Goal: Task Accomplishment & Management: Use online tool/utility

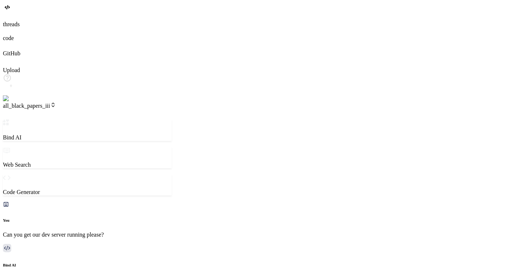
scroll to position [1660, 0]
click at [7, 102] on img at bounding box center [15, 98] width 24 height 7
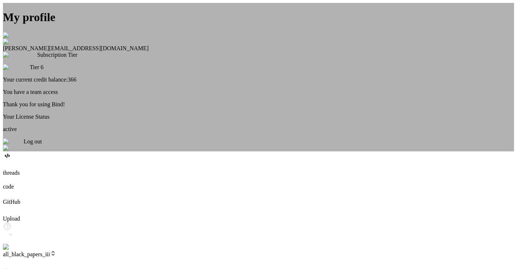
click at [231, 151] on div "Log out" at bounding box center [258, 144] width 511 height 13
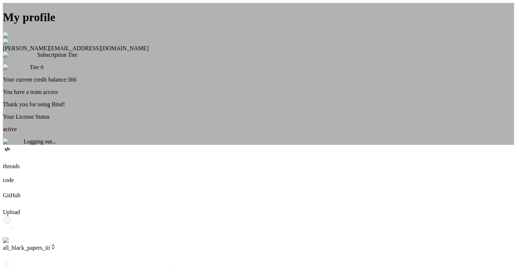
click at [416, 8] on div "My profile Tye Anderson fakewiseco@gmail.com Subscription Tier Tier 6 Your curr…" at bounding box center [258, 74] width 511 height 142
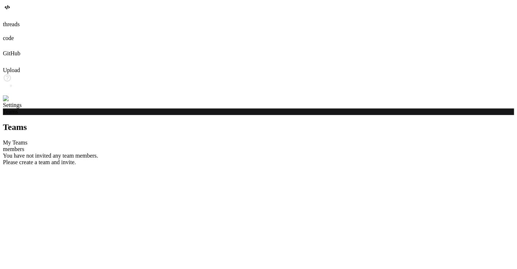
click at [10, 102] on img at bounding box center [15, 98] width 24 height 7
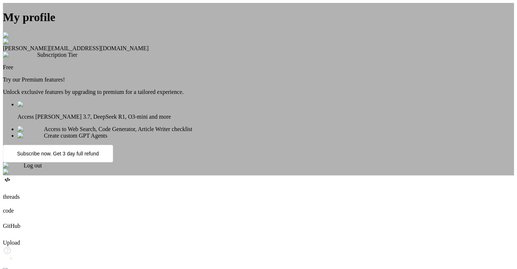
click at [285, 175] on div "Log out" at bounding box center [258, 168] width 511 height 13
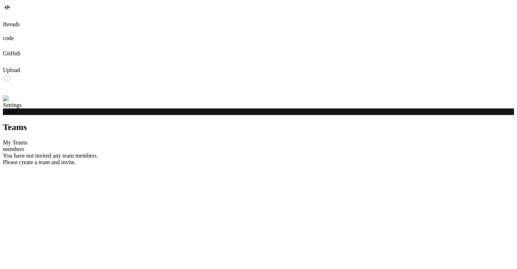
click at [5, 102] on img at bounding box center [15, 98] width 24 height 7
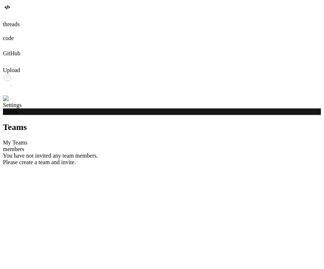
click at [13, 102] on img at bounding box center [15, 98] width 24 height 7
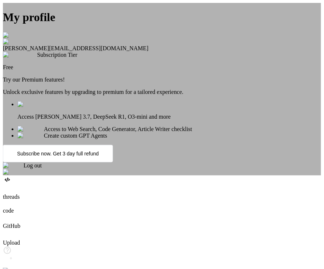
click at [42, 168] on span "Log out" at bounding box center [33, 165] width 18 height 6
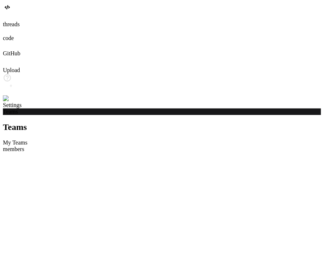
click at [13, 102] on img at bounding box center [13, 98] width 20 height 7
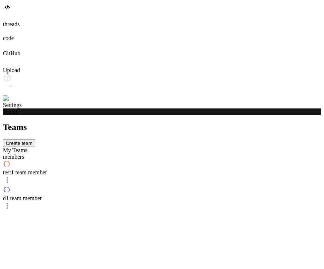
click at [6, 102] on img at bounding box center [15, 98] width 24 height 7
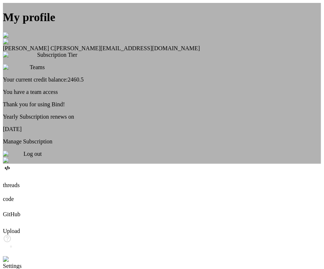
click at [164, 164] on div "Log out" at bounding box center [162, 157] width 319 height 13
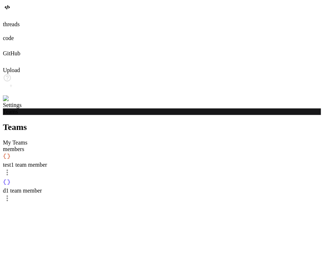
click at [10, 102] on img at bounding box center [13, 98] width 20 height 7
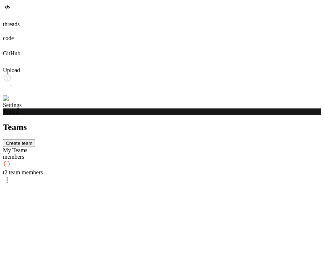
click at [9, 102] on img at bounding box center [15, 98] width 24 height 7
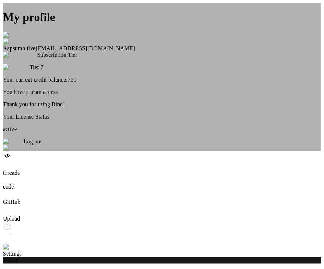
click at [181, 151] on div "Log out" at bounding box center [162, 144] width 319 height 13
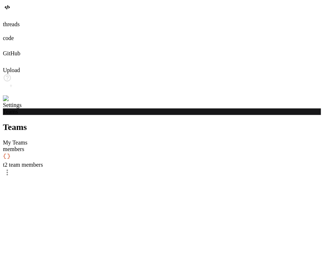
click at [8, 102] on img at bounding box center [13, 98] width 20 height 7
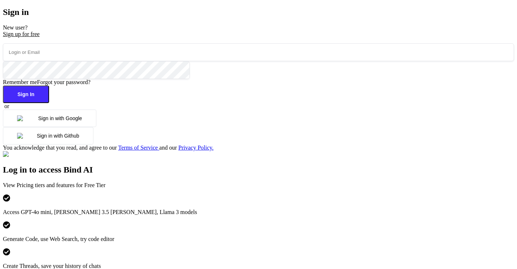
click at [95, 127] on button "Sign in with Google" at bounding box center [49, 117] width 93 height 17
click at [142, 61] on input "email" at bounding box center [258, 52] width 511 height 18
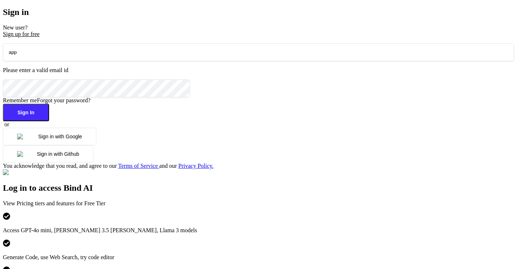
click at [140, 61] on input "app" at bounding box center [258, 52] width 511 height 18
type input "a"
paste input "appsumo_5@yopmail.com"
type input "appsumo_5@yopmail.com"
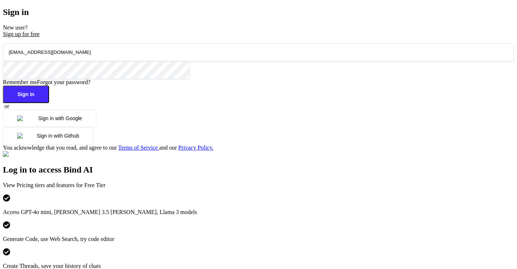
click at [49, 103] on button "Sign In" at bounding box center [26, 93] width 46 height 17
click at [127, 61] on input "email" at bounding box center [258, 52] width 511 height 18
click at [109, 61] on input "email" at bounding box center [258, 52] width 511 height 18
type input "appsumo"
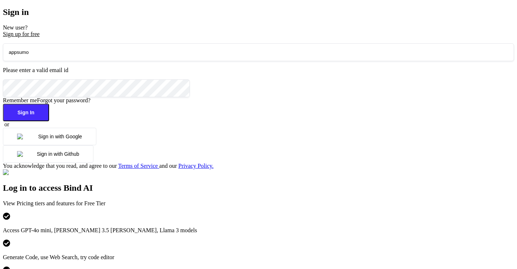
click at [96, 145] on button "Sign in with Google" at bounding box center [49, 136] width 93 height 17
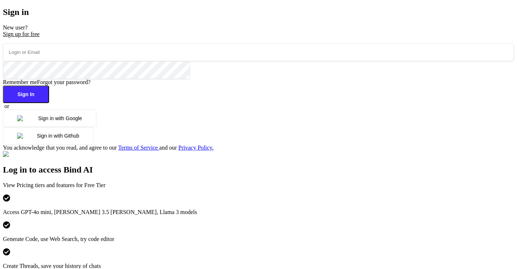
click at [133, 61] on input "email" at bounding box center [258, 52] width 511 height 18
paste input "[PERSON_NAME][EMAIL_ADDRESS][DOMAIN_NAME]"
type input "[PERSON_NAME][EMAIL_ADDRESS][DOMAIN_NAME]"
click at [49, 103] on button "Sign In" at bounding box center [26, 93] width 46 height 17
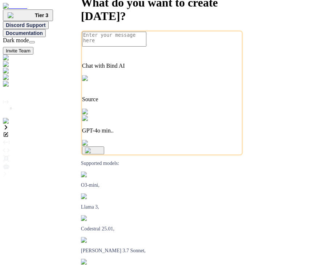
click at [10, 81] on img at bounding box center [19, 77] width 32 height 7
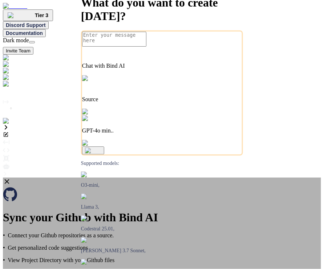
click at [47, 177] on div "Sync your Github with Bind AI • Connect your Github repositories as a source. •…" at bounding box center [162, 230] width 319 height 106
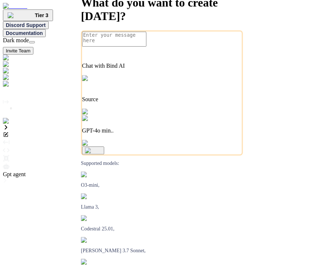
click at [9, 163] on icon at bounding box center [6, 165] width 7 height 5
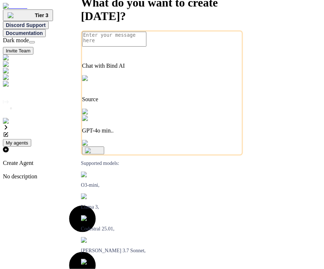
click at [162, 160] on p "Create Agent" at bounding box center [82, 163] width 159 height 7
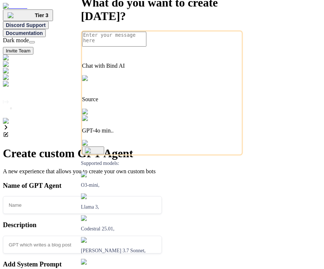
click at [162, 196] on input "text" at bounding box center [82, 205] width 159 height 18
type textarea "x"
type input "s"
click at [162, 236] on input "text" at bounding box center [82, 245] width 159 height 18
type textarea "x"
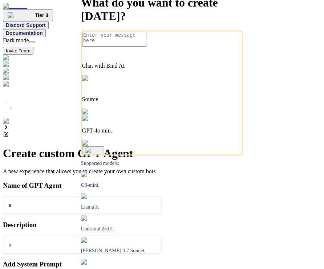
click at [162, 236] on input "s" at bounding box center [82, 245] width 159 height 18
type input "s"
type textarea "x"
type textarea "s"
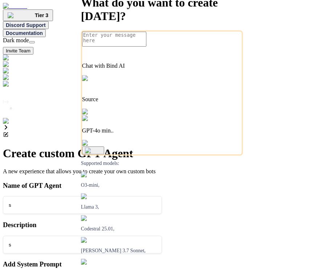
click at [33, 47] on button "Invite Team" at bounding box center [18, 51] width 31 height 8
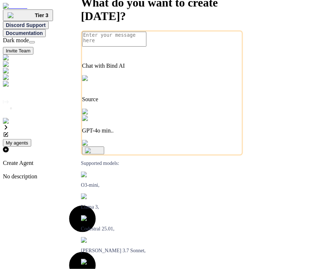
click at [10, 81] on img at bounding box center [19, 77] width 32 height 7
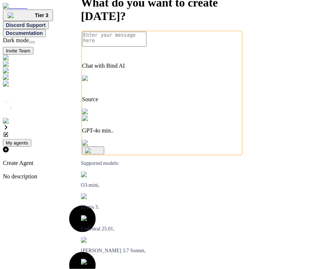
click at [9, 124] on img at bounding box center [15, 121] width 24 height 7
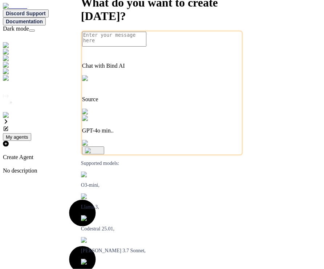
type textarea "x"
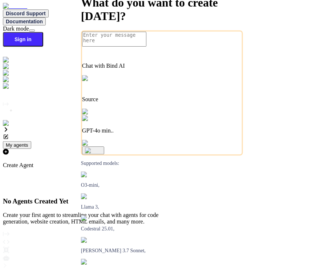
click at [43, 32] on button "Sign in" at bounding box center [23, 39] width 40 height 15
type input "[EMAIL_ADDRESS][DOMAIN_NAME]"
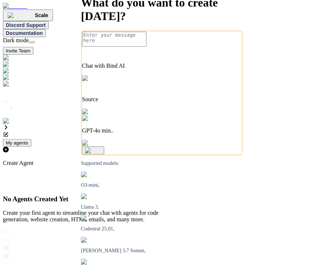
click at [9, 124] on img at bounding box center [15, 121] width 24 height 7
click at [15, 79] on img at bounding box center [19, 77] width 32 height 7
click at [162, 160] on p "Create Agent" at bounding box center [82, 163] width 159 height 7
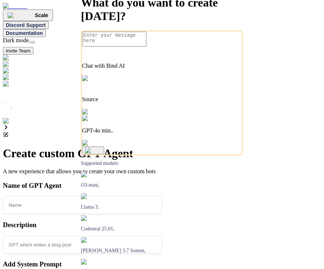
click at [162, 196] on input "text" at bounding box center [82, 205] width 159 height 18
type textarea "x"
type input "a"
click at [162, 236] on input "text" at bounding box center [82, 245] width 159 height 18
type textarea "x"
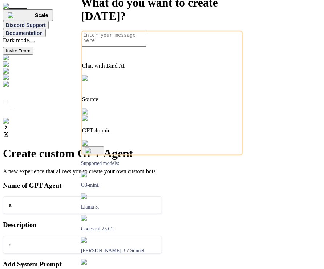
type input "a"
type textarea "x"
type textarea "a"
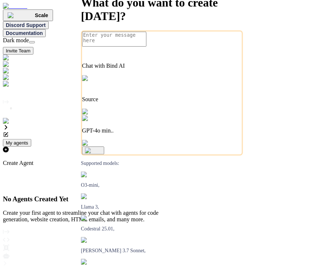
type textarea "x"
